Goal: Information Seeking & Learning: Find contact information

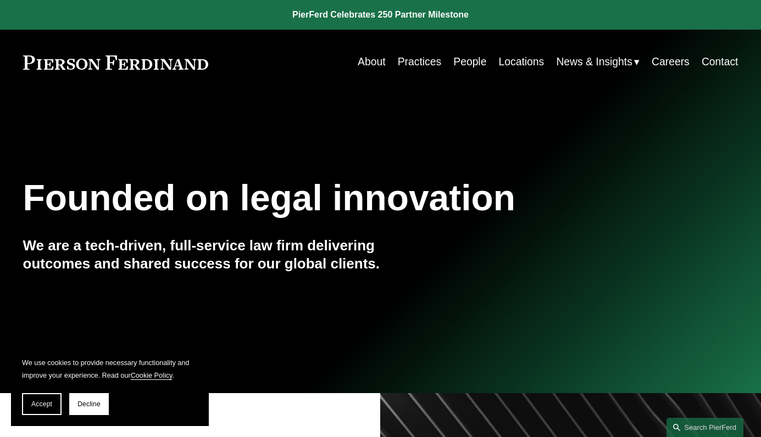
click at [531, 62] on link "Locations" at bounding box center [522, 62] width 46 height 21
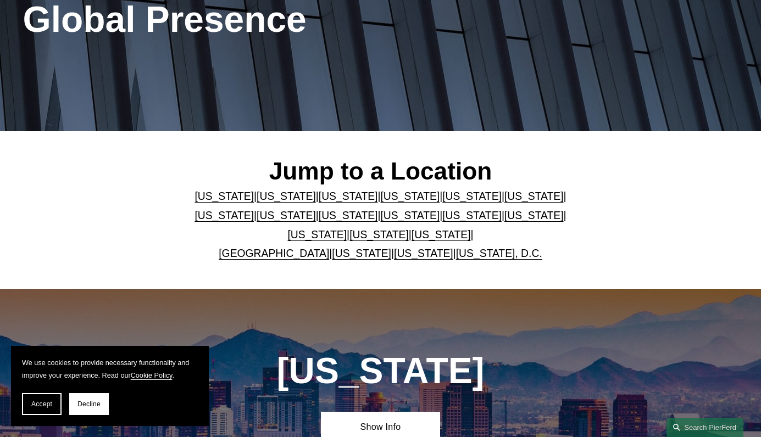
scroll to position [220, 0]
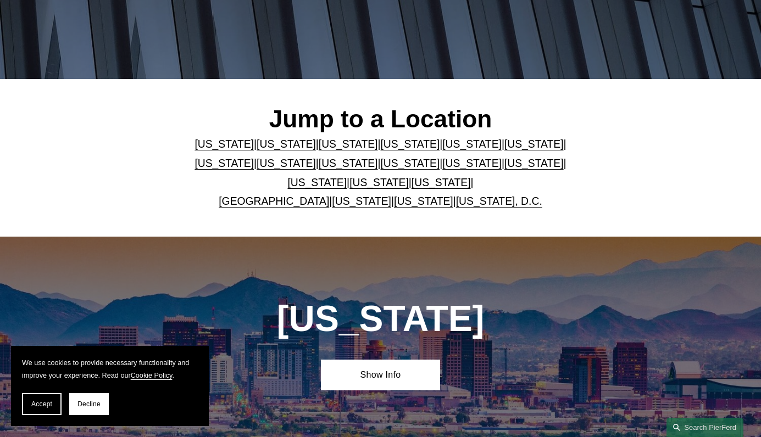
click at [362, 188] on link "[US_STATE]" at bounding box center [378, 183] width 59 height 12
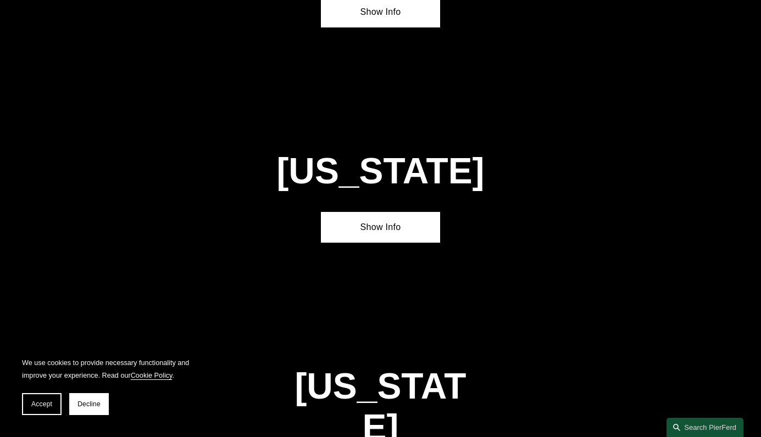
scroll to position [3286, 0]
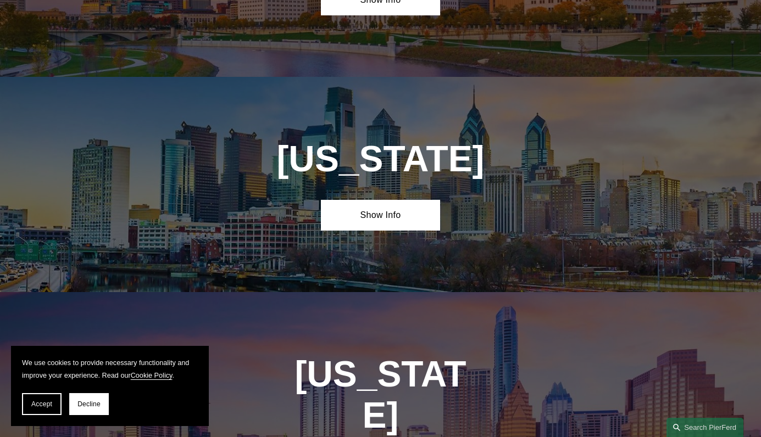
click at [378, 200] on link "Show Info" at bounding box center [380, 215] width 119 height 31
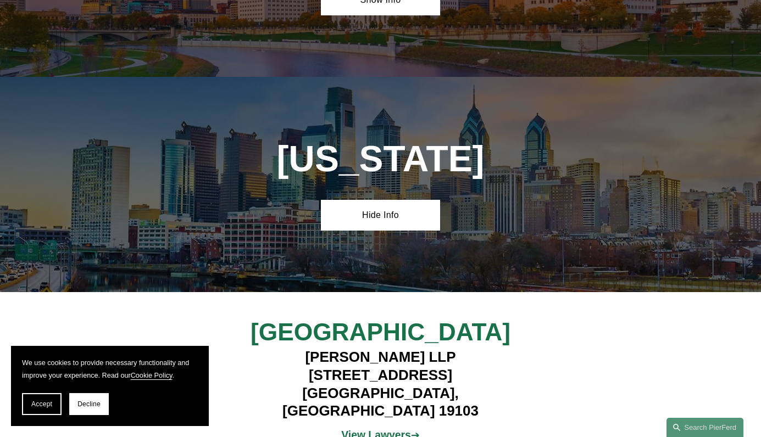
click at [377, 429] on strong "View Lawyers" at bounding box center [375, 435] width 69 height 12
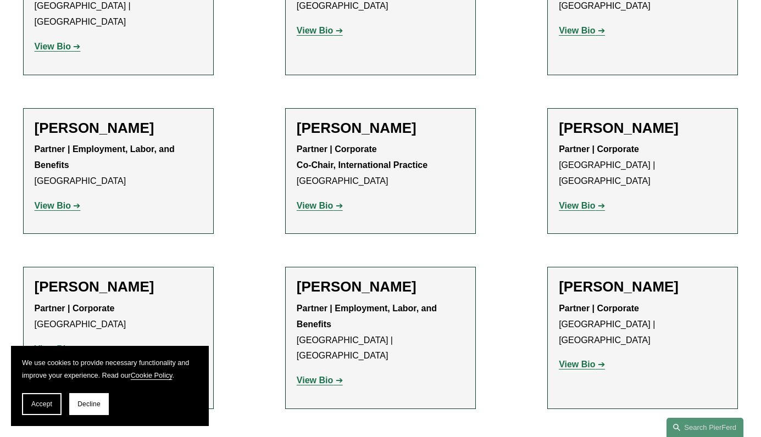
scroll to position [1428, 0]
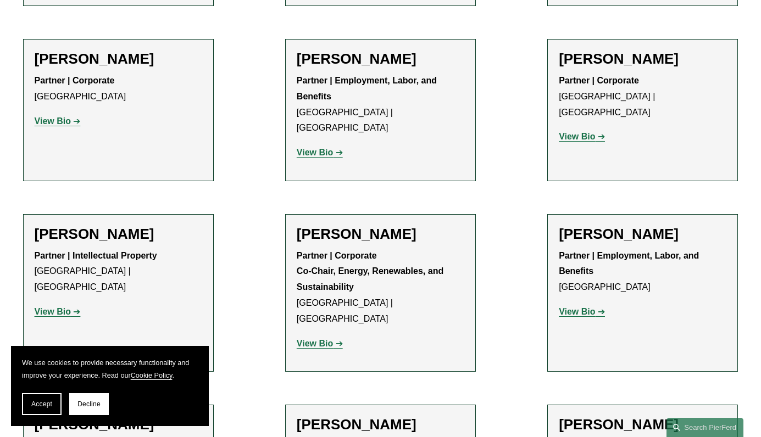
click at [173, 248] on p "Partner | Intellectual Property [GEOGRAPHIC_DATA] | [GEOGRAPHIC_DATA]" at bounding box center [118, 271] width 167 height 47
click at [71, 307] on link "View Bio" at bounding box center [58, 311] width 46 height 9
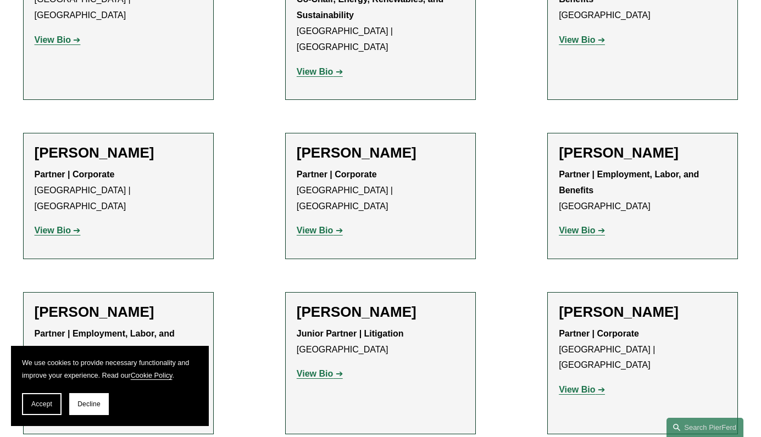
scroll to position [1702, 0]
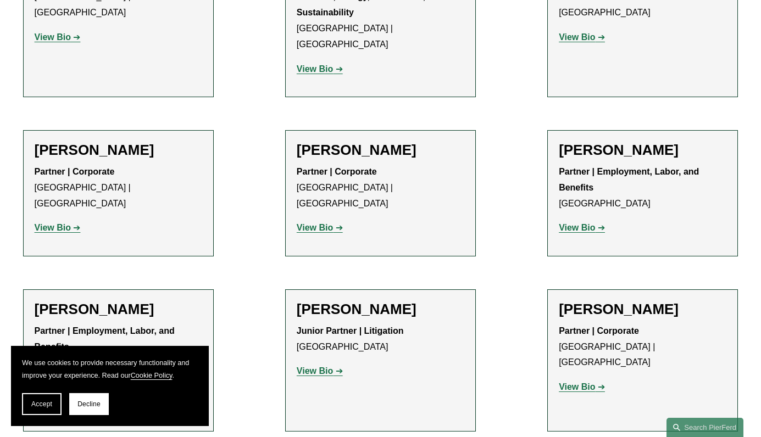
click at [323, 366] on strong "View Bio" at bounding box center [315, 370] width 36 height 9
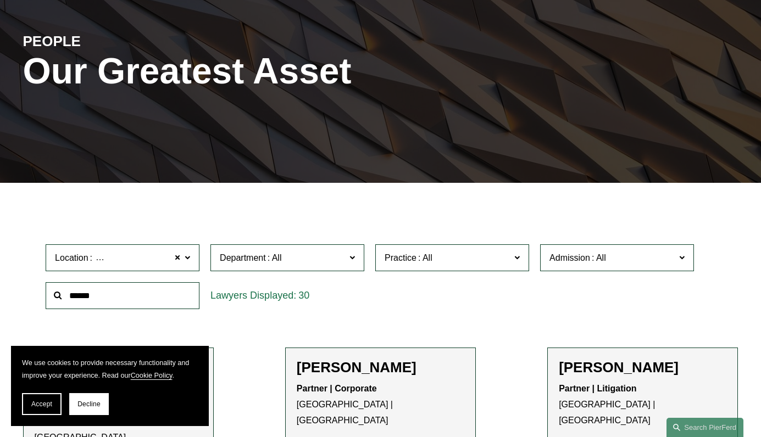
scroll to position [0, 0]
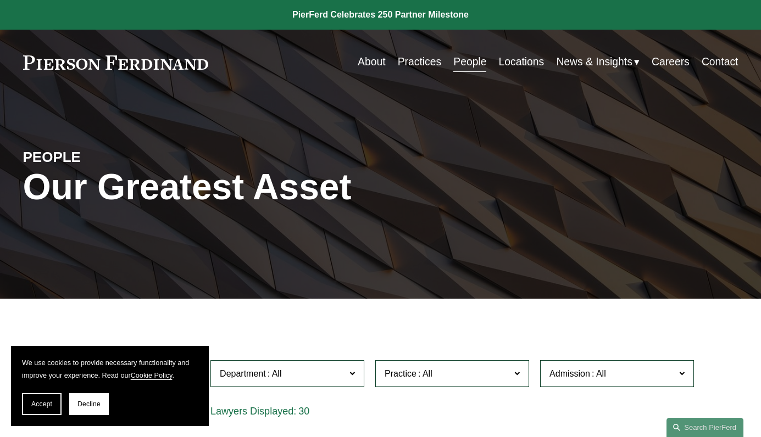
click at [502, 68] on link "Locations" at bounding box center [522, 62] width 46 height 21
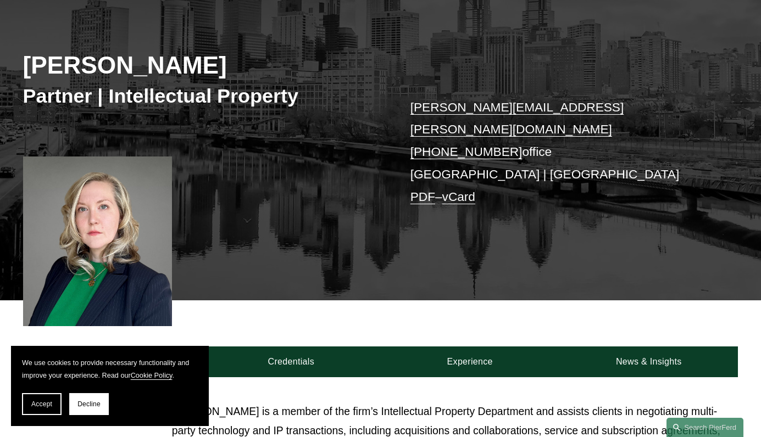
scroll to position [110, 0]
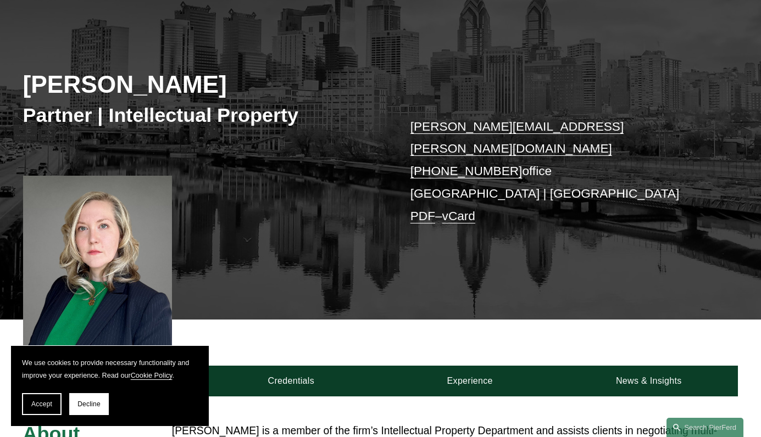
click at [85, 410] on button "Decline" at bounding box center [89, 404] width 40 height 22
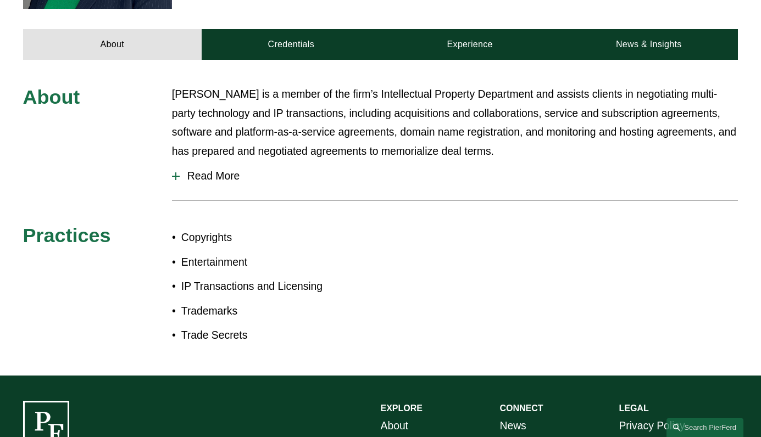
scroll to position [338, 0]
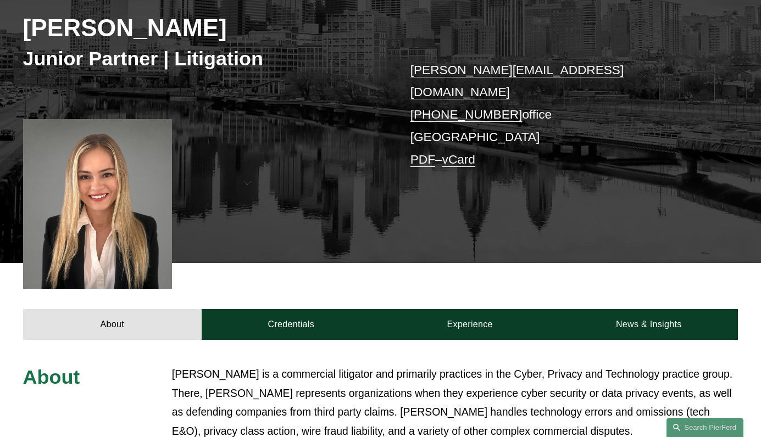
scroll to position [165, 0]
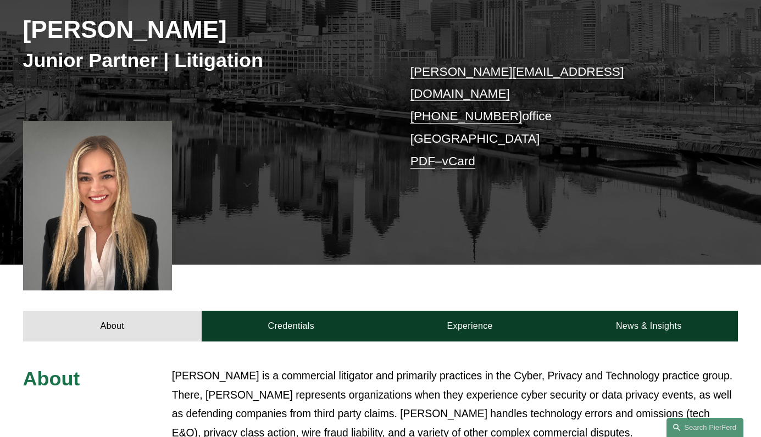
click at [299, 311] on link "Credentials" at bounding box center [291, 326] width 178 height 31
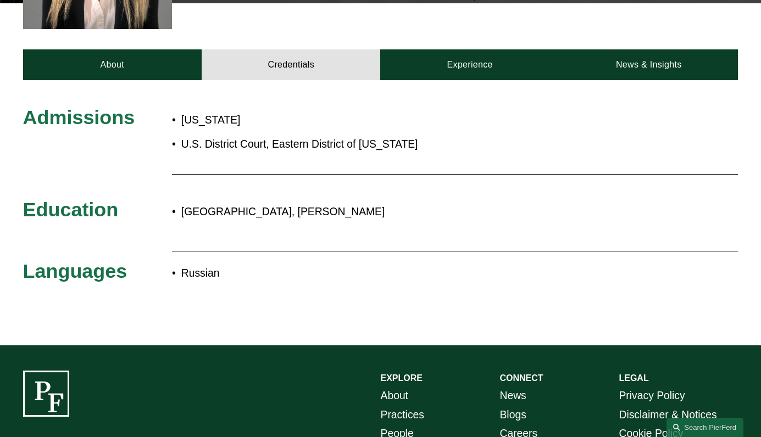
scroll to position [439, 0]
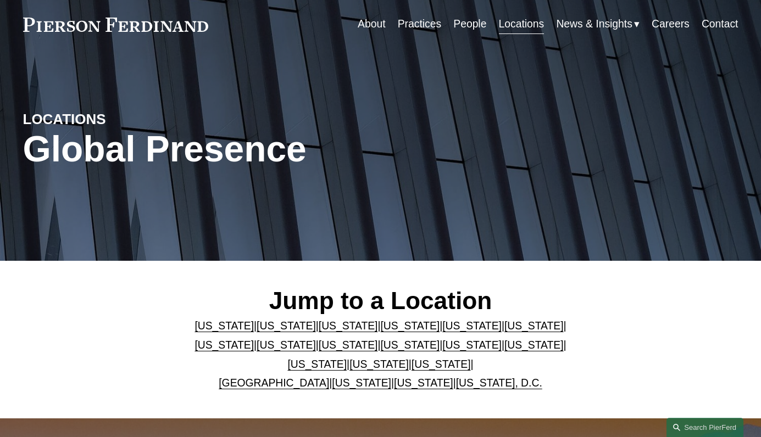
scroll to position [110, 0]
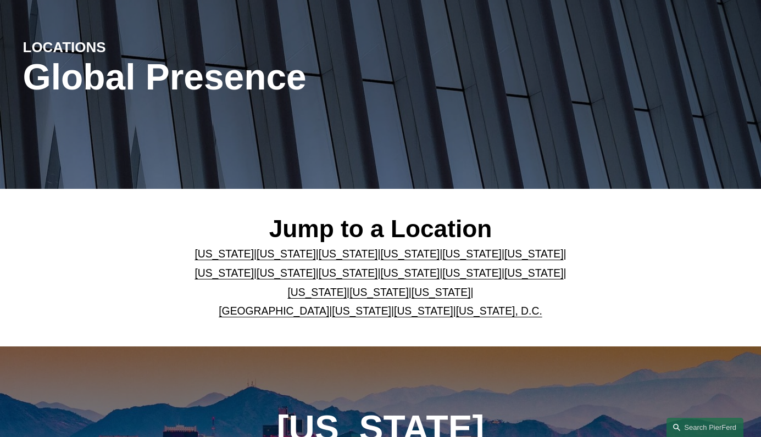
click at [340, 315] on link "[US_STATE]" at bounding box center [361, 311] width 59 height 12
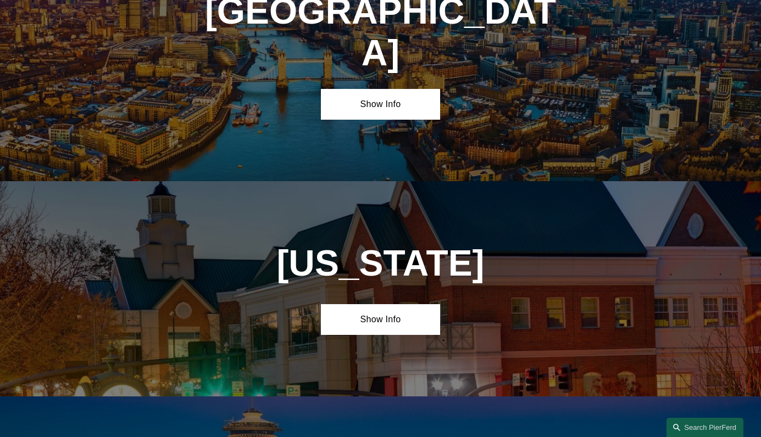
scroll to position [3938, 0]
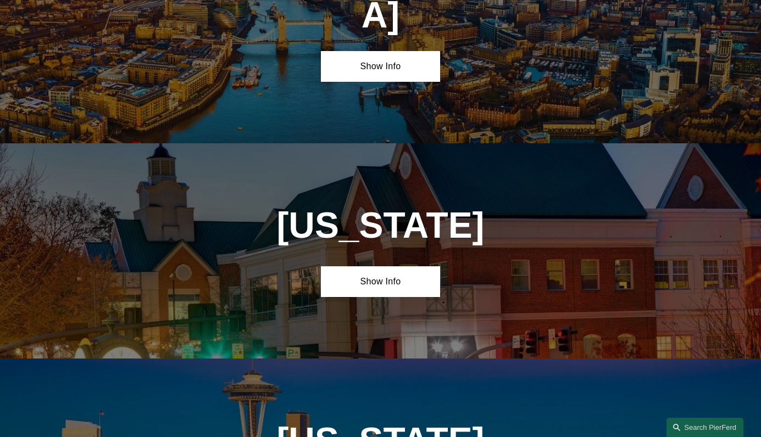
click at [394, 266] on link "Show Info" at bounding box center [380, 281] width 119 height 31
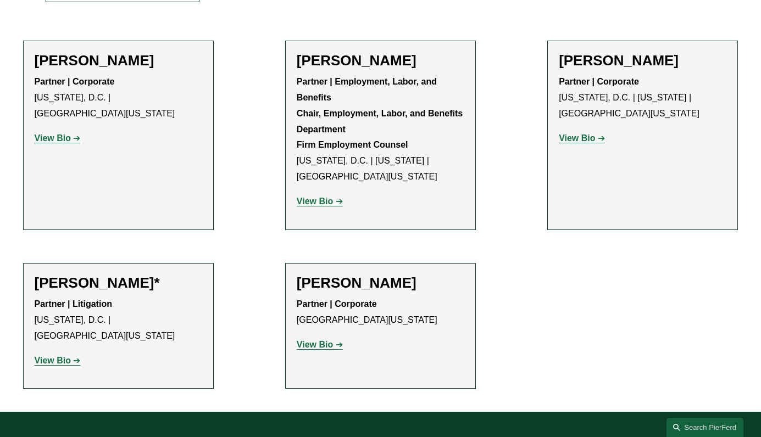
scroll to position [439, 0]
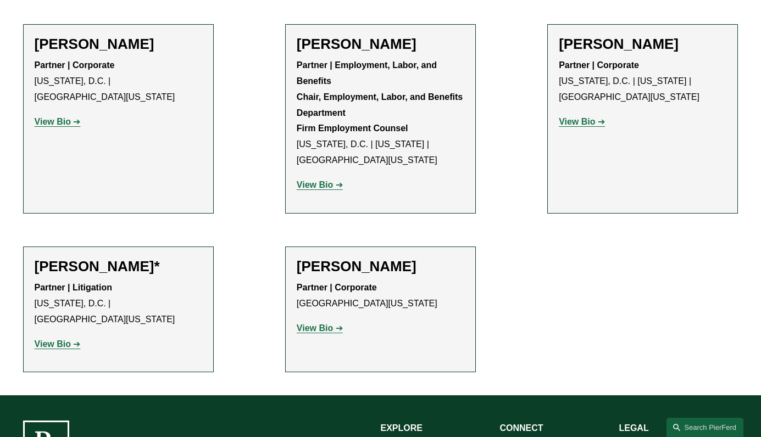
click at [46, 339] on strong "View Bio" at bounding box center [53, 343] width 36 height 9
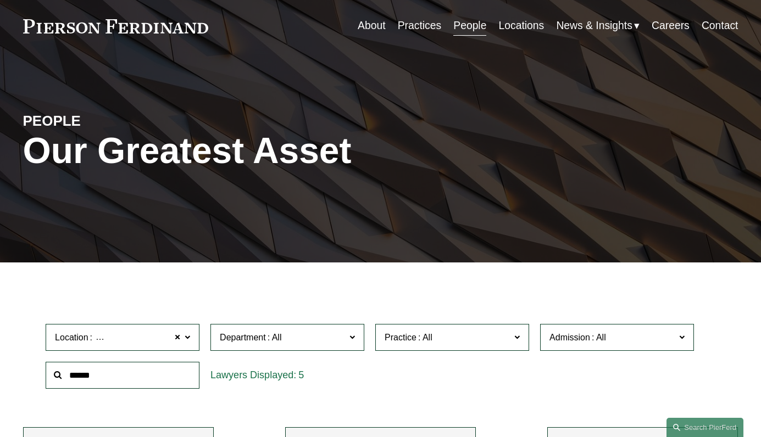
scroll to position [0, 0]
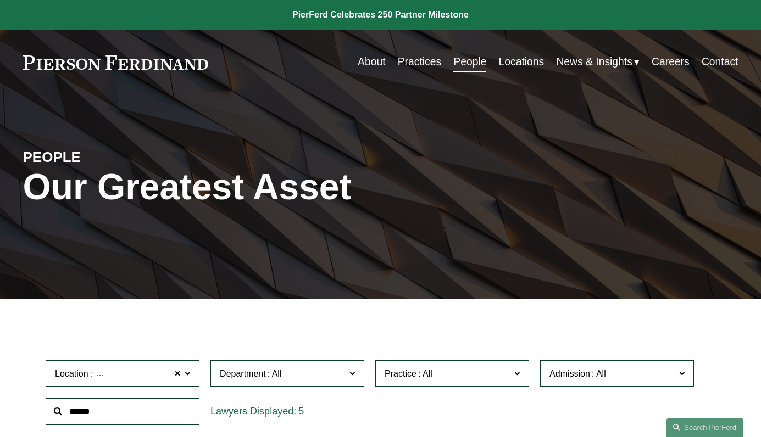
click at [508, 66] on link "Locations" at bounding box center [522, 62] width 46 height 21
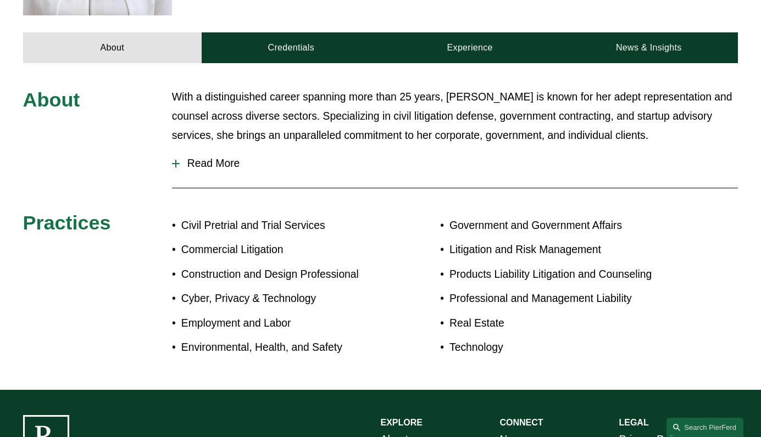
scroll to position [549, 0]
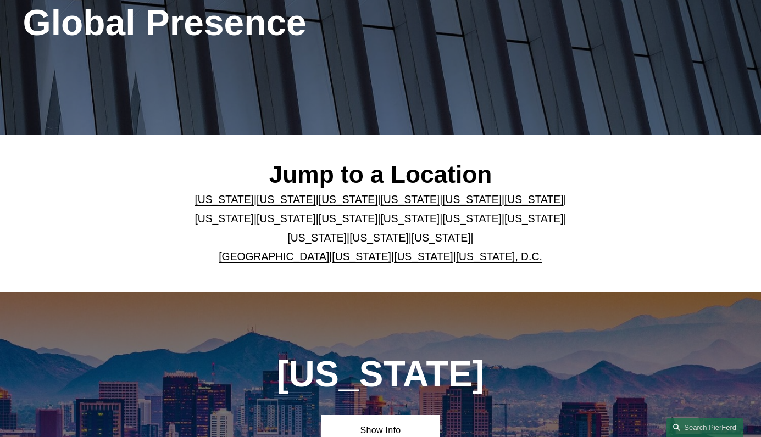
scroll to position [165, 0]
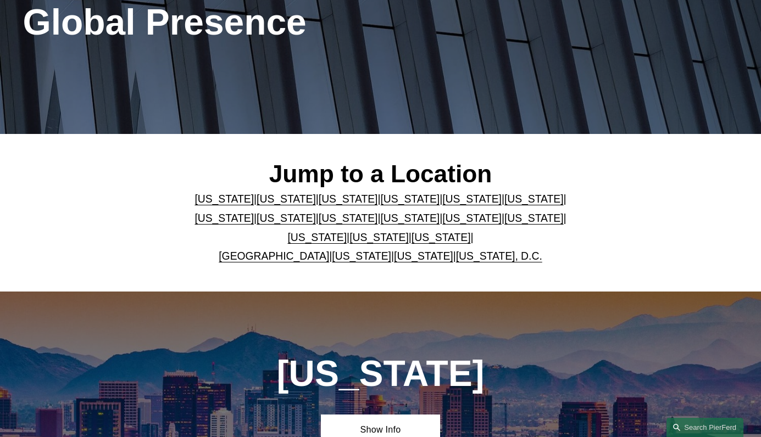
click at [442, 202] on link "Florida" at bounding box center [471, 199] width 59 height 12
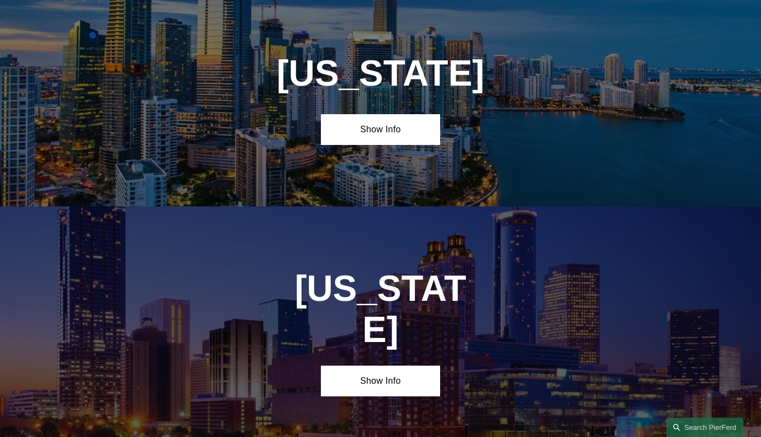
scroll to position [1329, 0]
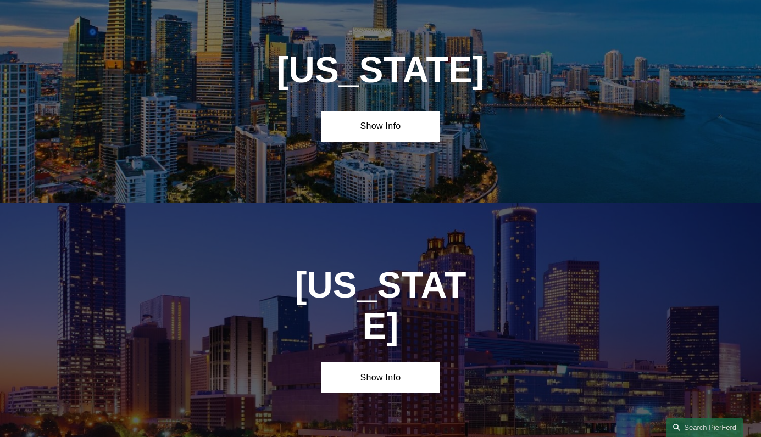
click at [394, 137] on link "Show Info" at bounding box center [380, 126] width 119 height 31
